Goal: Find specific page/section: Find specific page/section

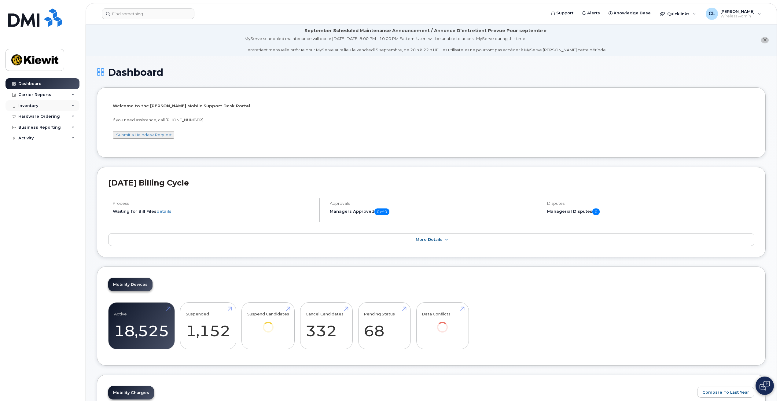
click at [46, 108] on div "Inventory" at bounding box center [42, 105] width 74 height 11
click at [43, 117] on div "Mobility Devices" at bounding box center [38, 116] width 35 height 5
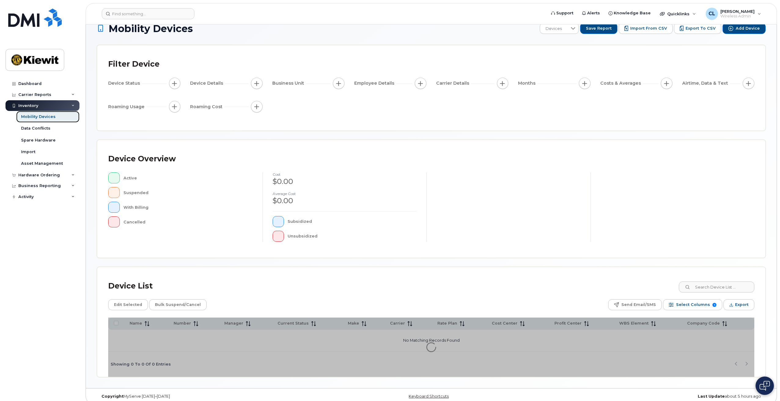
scroll to position [19, 0]
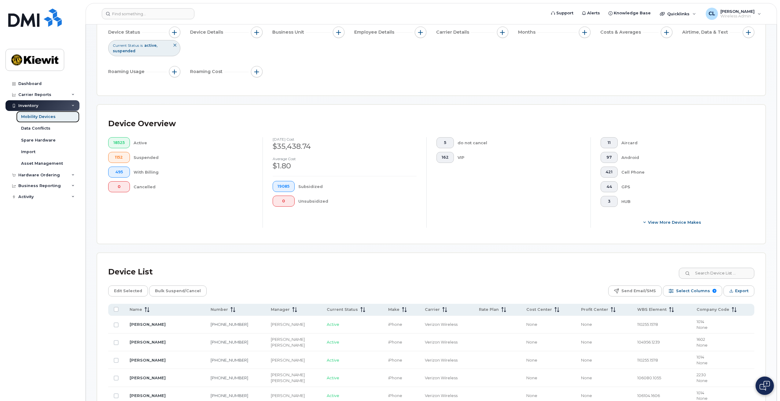
scroll to position [203, 0]
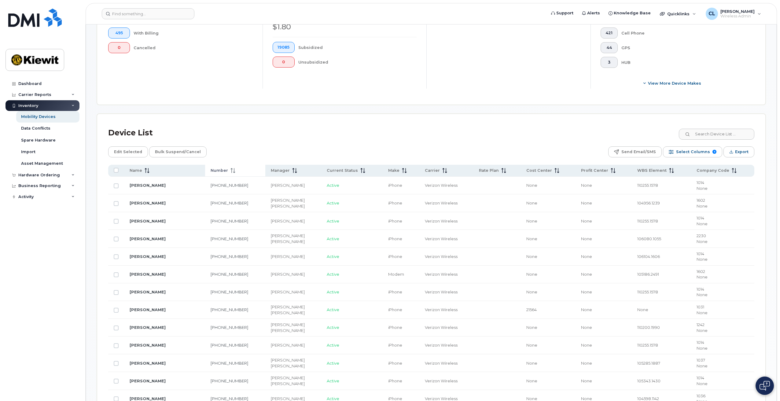
click at [235, 170] on span at bounding box center [231, 170] width 7 height 5
click at [227, 171] on span "Number" at bounding box center [219, 170] width 17 height 5
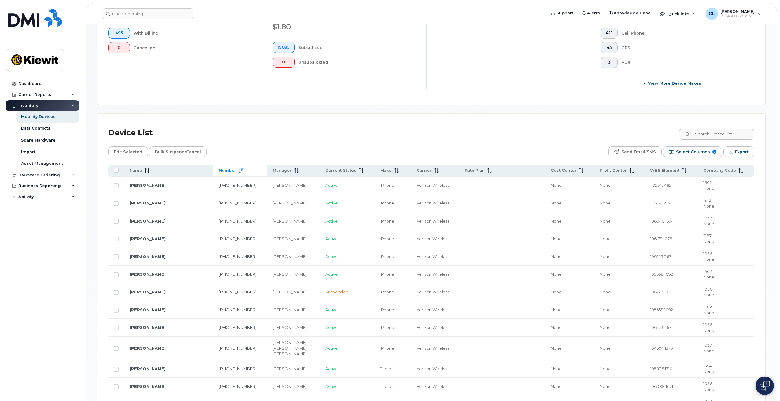
click at [247, 171] on th "Number" at bounding box center [240, 171] width 54 height 12
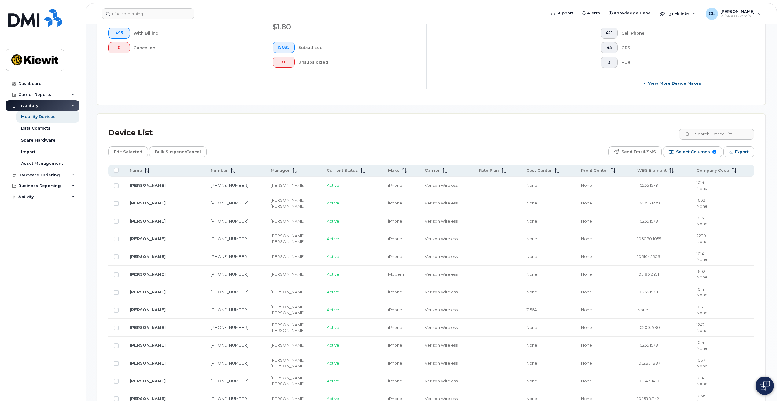
drag, startPoint x: 232, startPoint y: 171, endPoint x: 262, endPoint y: 146, distance: 38.8
click at [728, 134] on input at bounding box center [716, 134] width 76 height 11
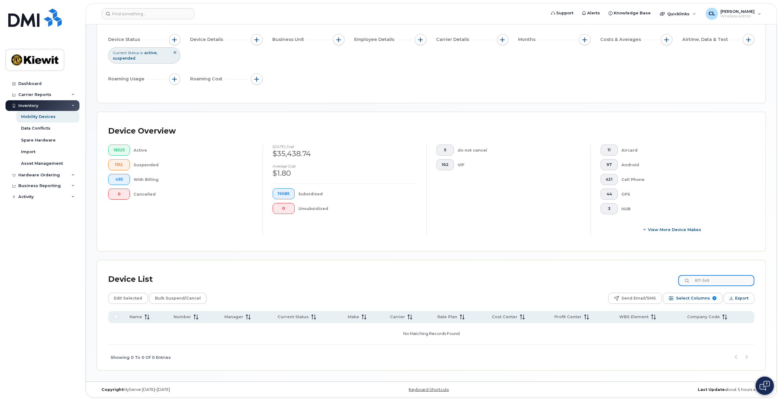
scroll to position [56, 0]
type input "817-349-"
